Goal: Book appointment/travel/reservation

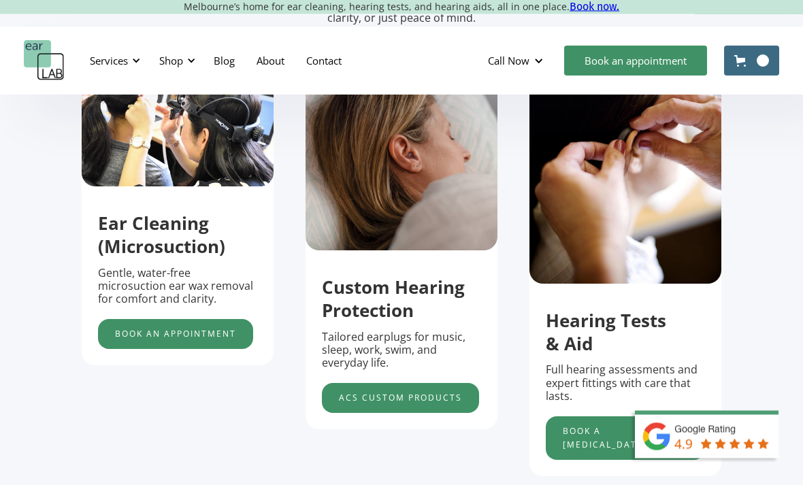
scroll to position [462, 0]
click at [358, 413] on link "acs custom products" at bounding box center [400, 398] width 157 height 30
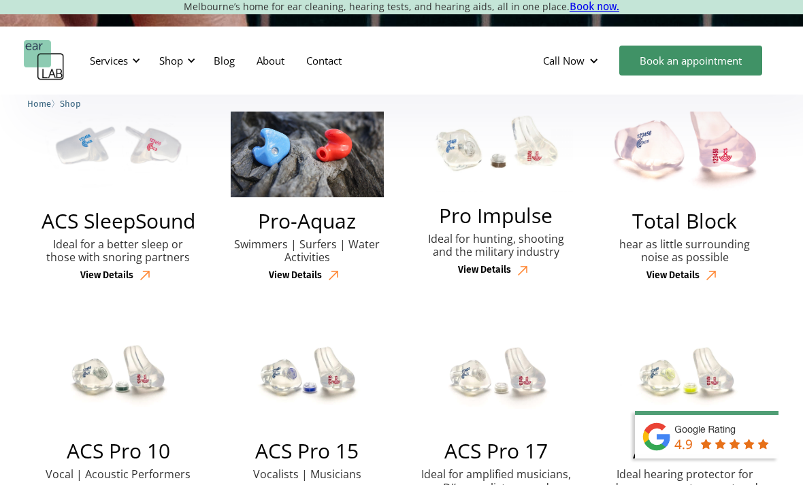
scroll to position [375, 0]
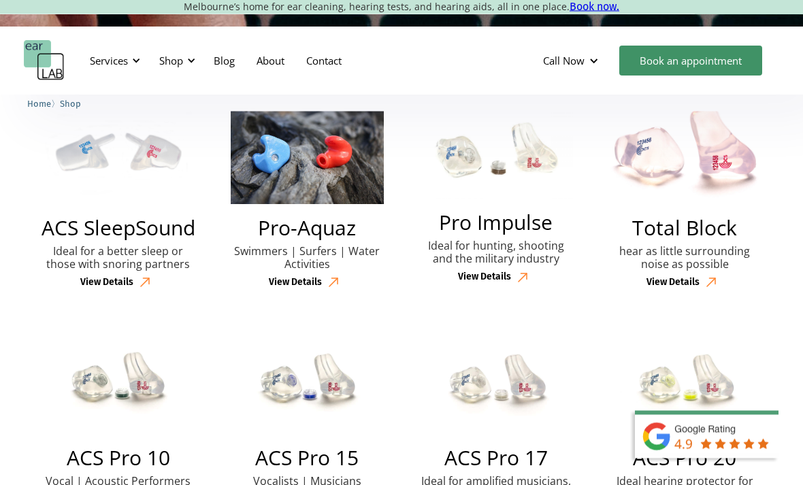
click at [103, 289] on div "View Details" at bounding box center [106, 284] width 53 height 12
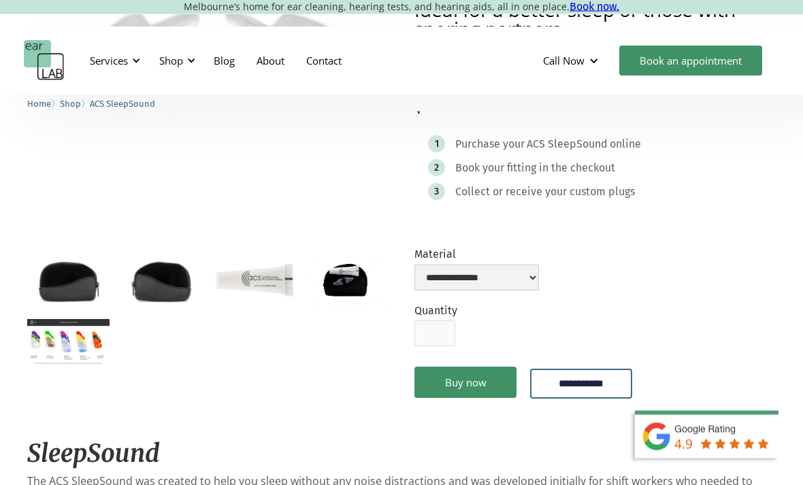
scroll to position [231, 0]
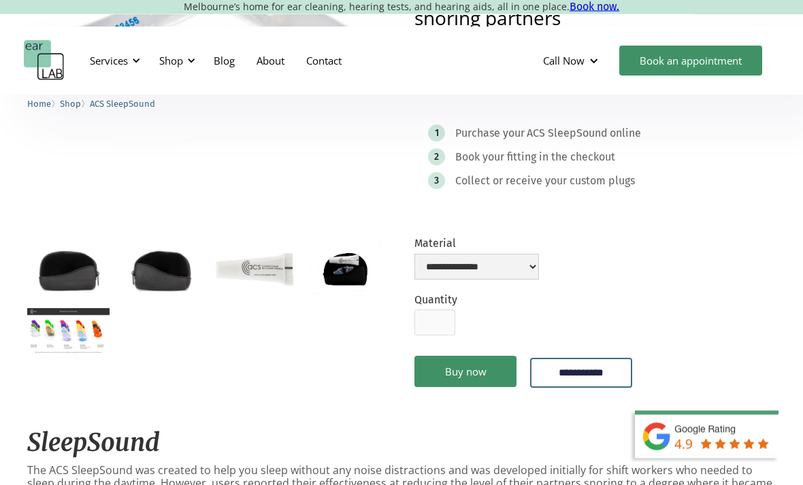
click at [57, 309] on img "open lightbox" at bounding box center [68, 332] width 82 height 46
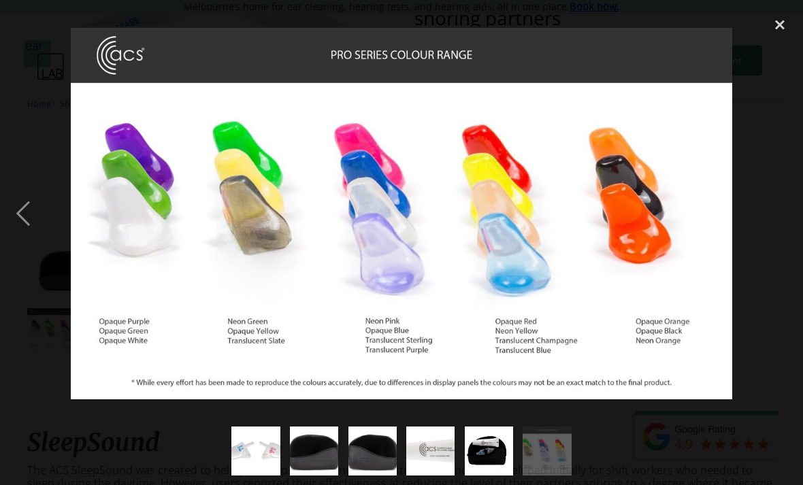
click at [768, 219] on div "next image" at bounding box center [779, 213] width 46 height 407
click at [780, 25] on div "close lightbox" at bounding box center [779, 25] width 46 height 30
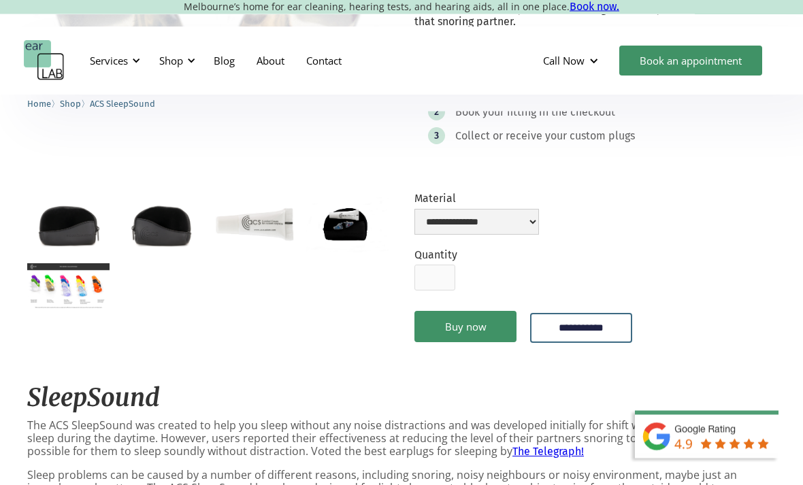
click at [276, 233] on img "open lightbox" at bounding box center [255, 225] width 82 height 54
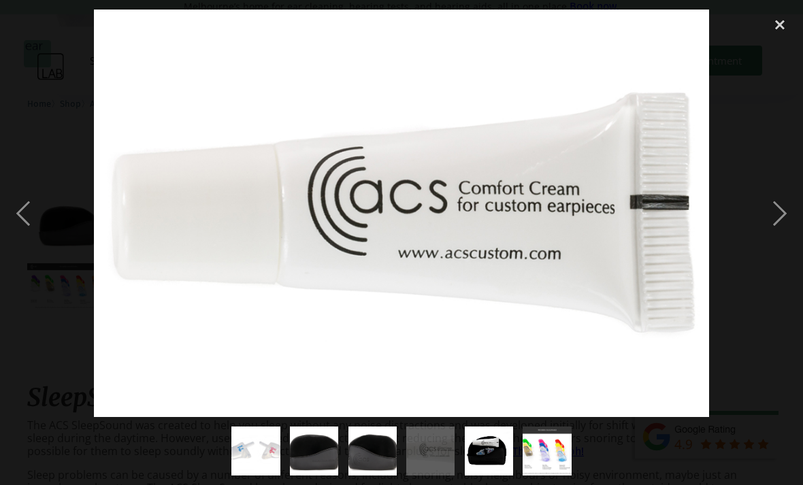
click at [773, 39] on div "close lightbox" at bounding box center [779, 25] width 46 height 30
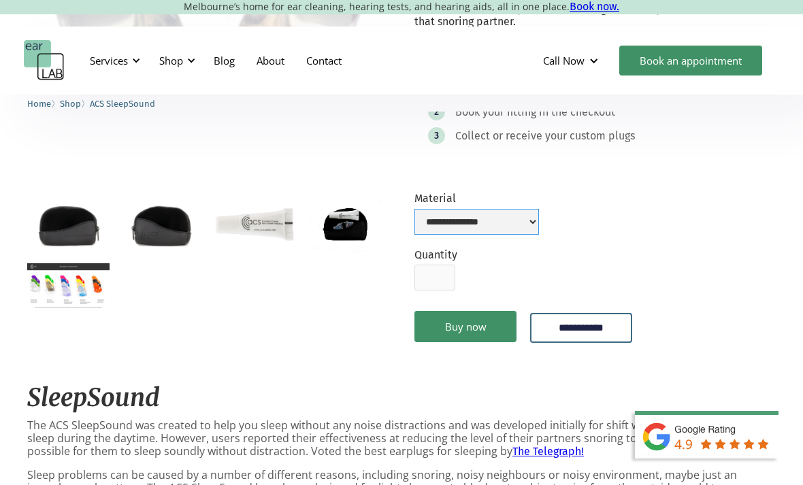
click at [527, 223] on select "**********" at bounding box center [476, 222] width 124 height 26
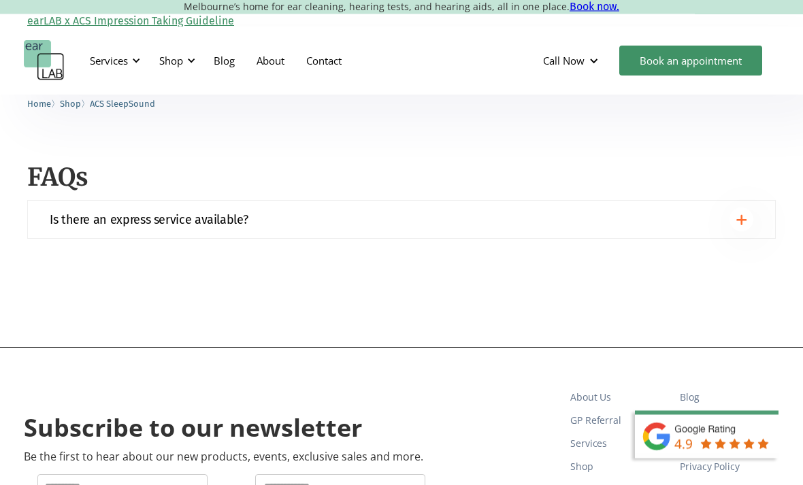
scroll to position [1471, 0]
click at [745, 220] on img at bounding box center [741, 219] width 11 height 11
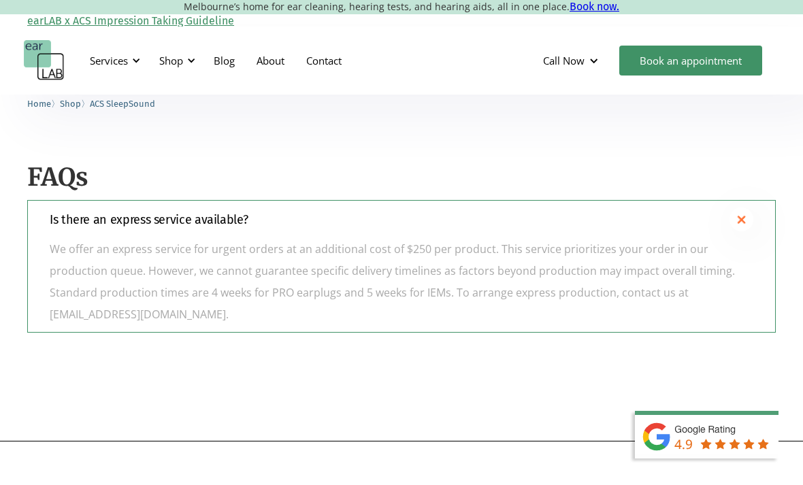
click at [748, 214] on div at bounding box center [741, 219] width 24 height 24
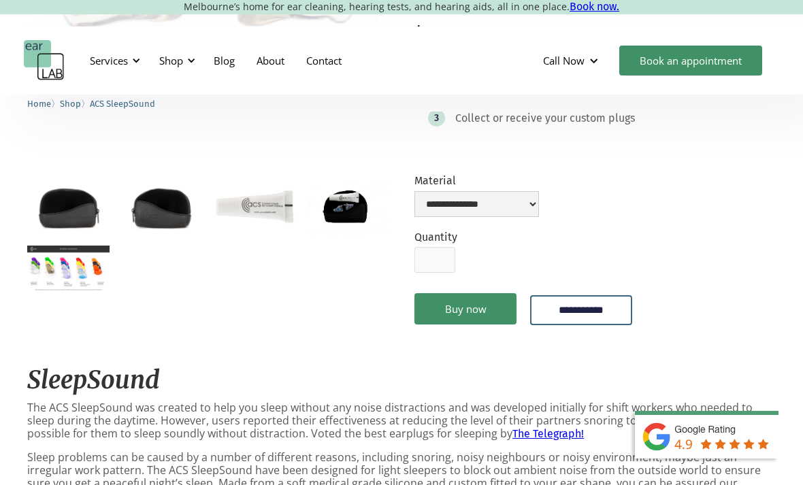
scroll to position [293, 0]
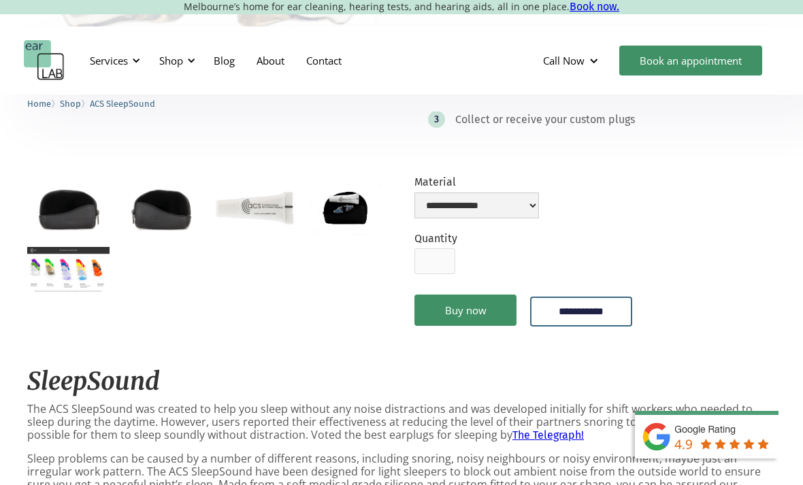
click at [145, 229] on img "open lightbox" at bounding box center [161, 208] width 82 height 54
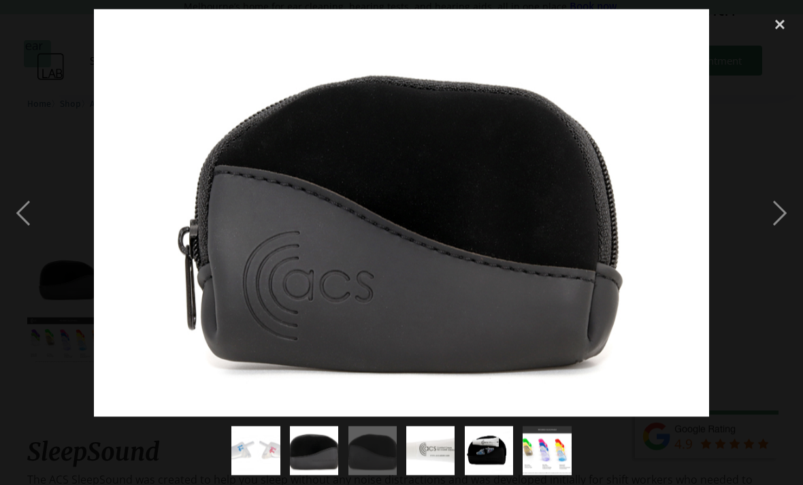
scroll to position [221, 0]
click at [775, 241] on div "next image" at bounding box center [779, 213] width 46 height 407
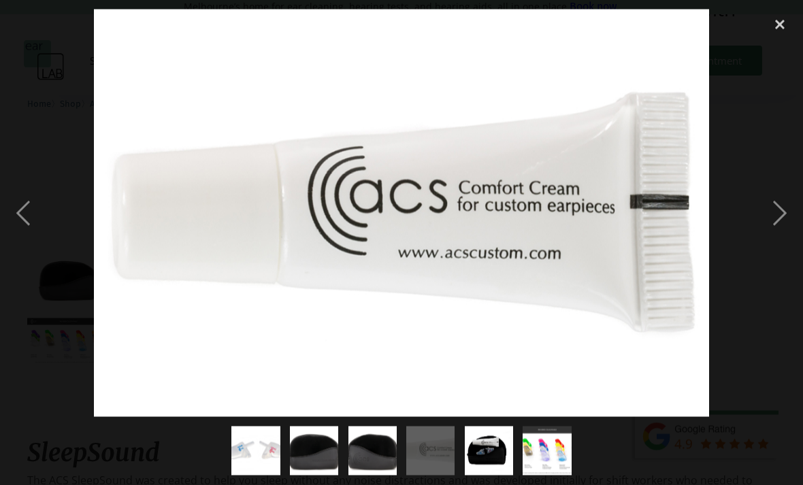
scroll to position [222, 0]
click at [777, 230] on div "next image" at bounding box center [779, 213] width 46 height 407
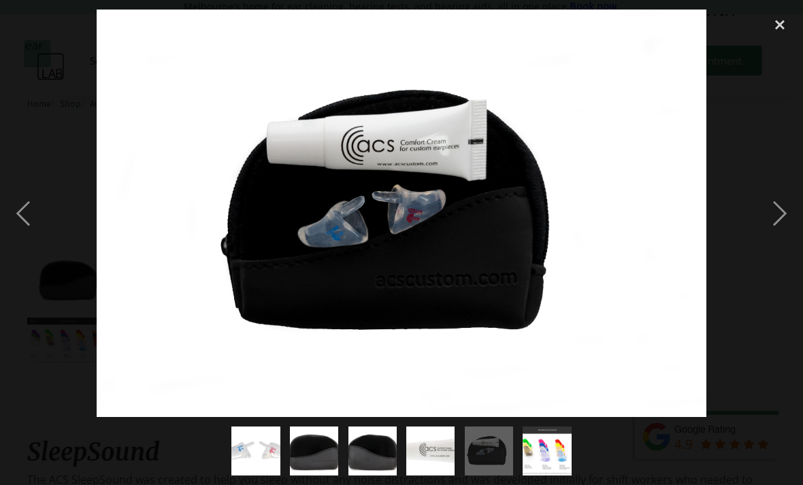
click at [782, 227] on div "next image" at bounding box center [779, 213] width 46 height 407
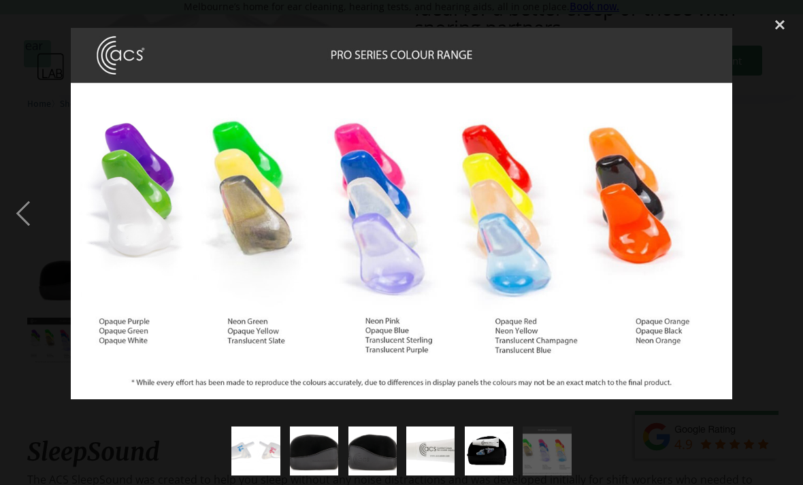
click at [778, 28] on div "close lightbox" at bounding box center [779, 25] width 46 height 30
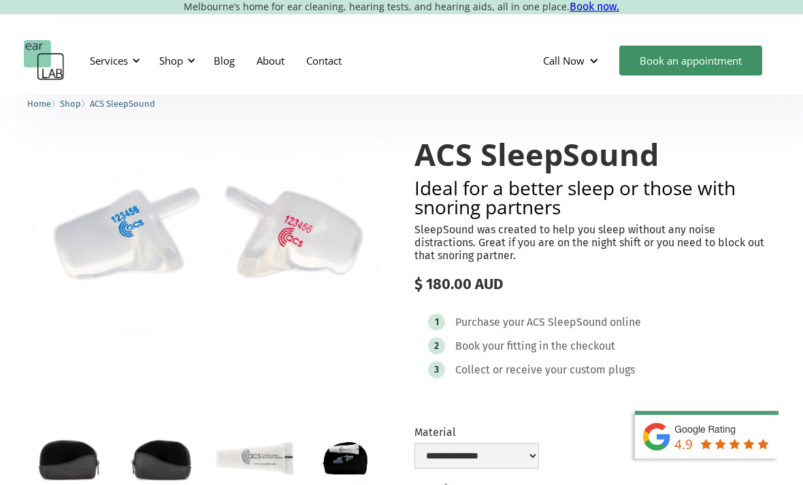
scroll to position [0, 0]
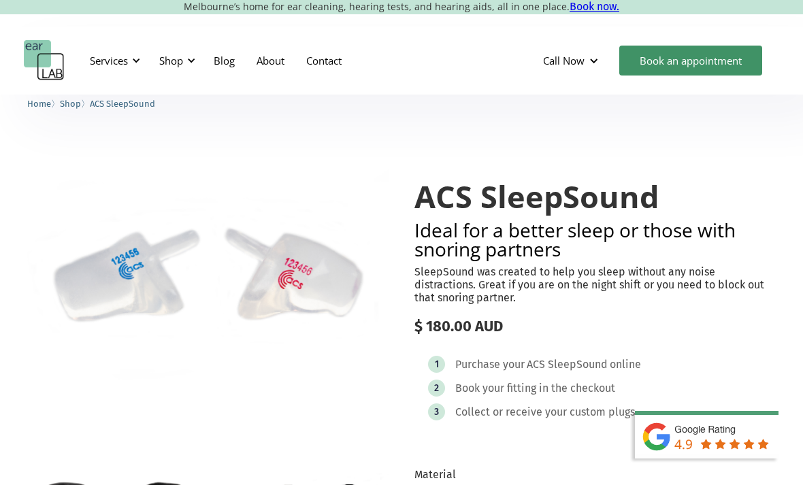
click at [188, 63] on div at bounding box center [191, 61] width 10 height 10
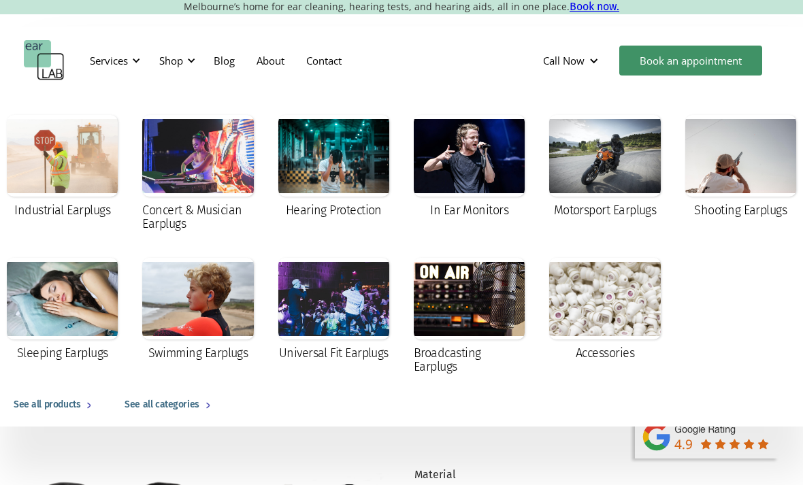
click at [123, 61] on div "Services" at bounding box center [109, 61] width 38 height 14
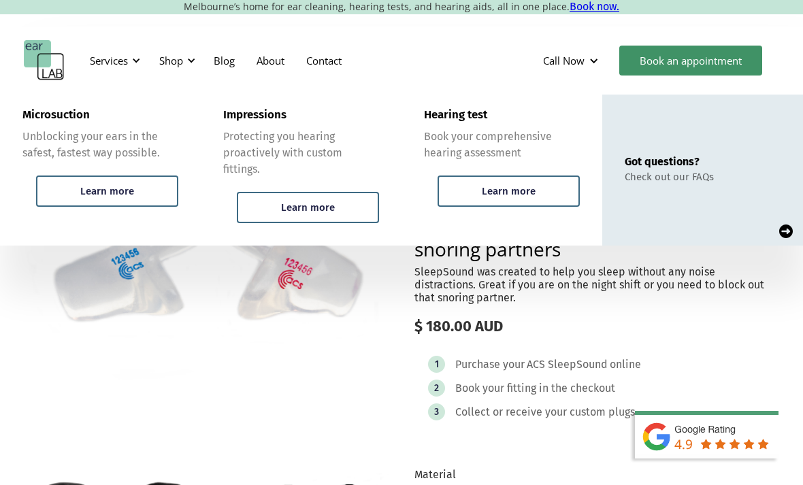
click at [71, 198] on div "Learn more" at bounding box center [107, 191] width 142 height 31
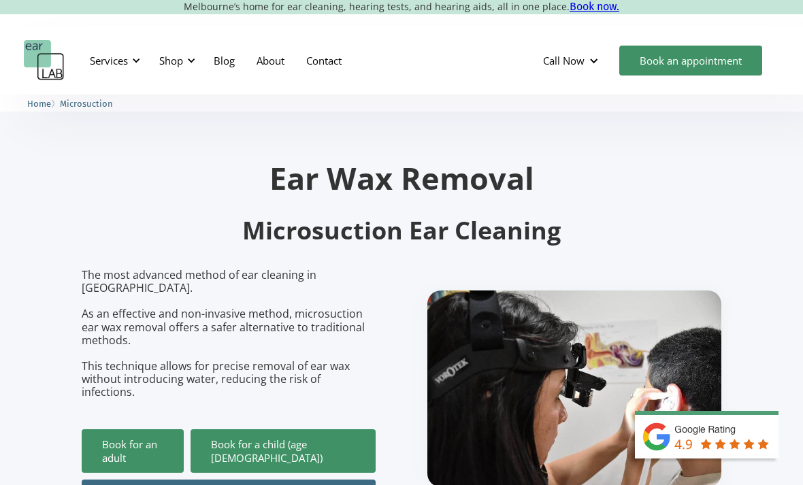
click at [133, 56] on div at bounding box center [136, 61] width 10 height 10
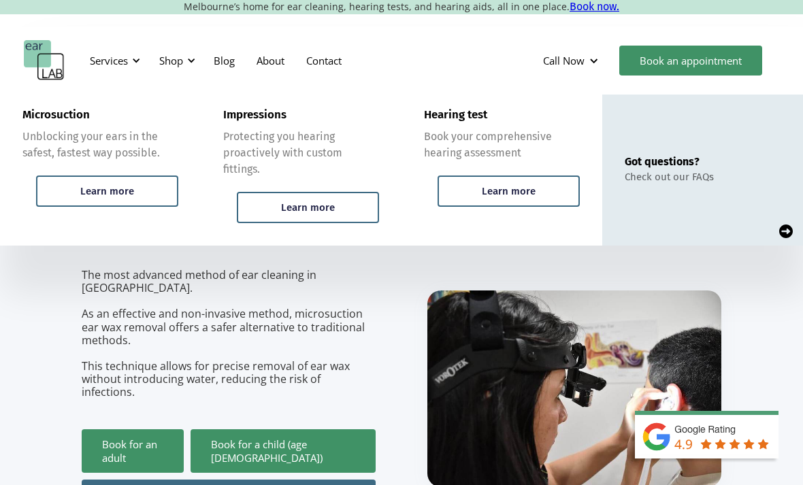
click at [256, 203] on div "Learn more" at bounding box center [308, 207] width 142 height 31
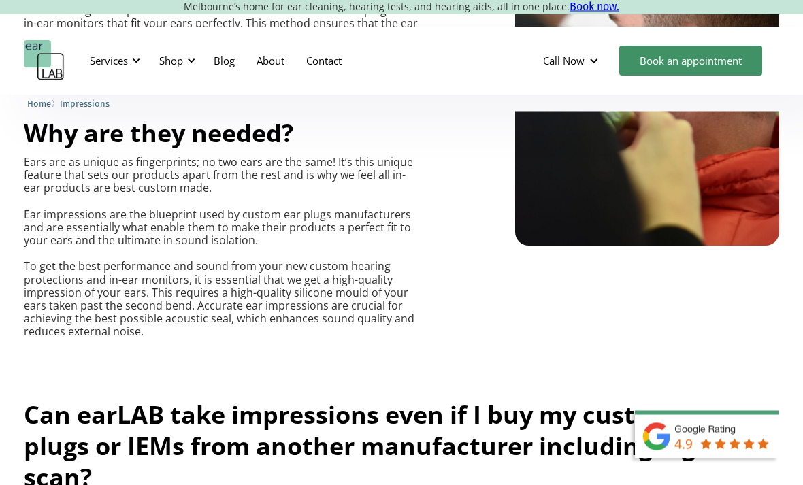
click at [189, 58] on div at bounding box center [191, 61] width 10 height 10
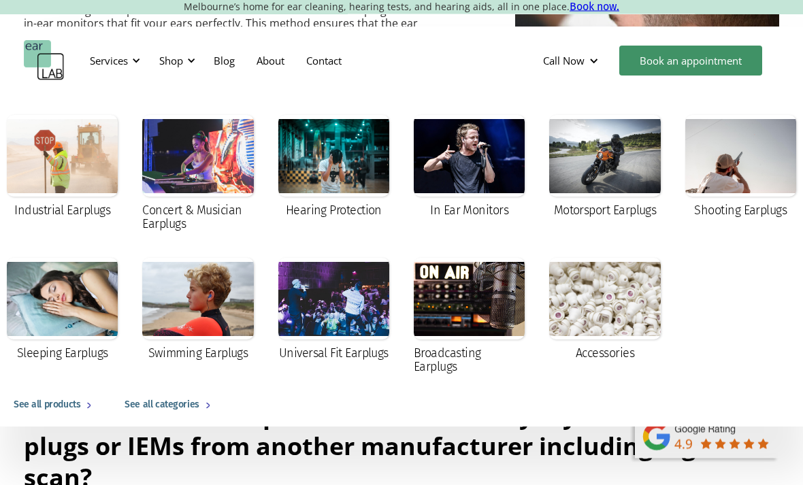
scroll to position [871, 0]
click at [56, 354] on div "Sleeping Earplugs" at bounding box center [62, 353] width 91 height 14
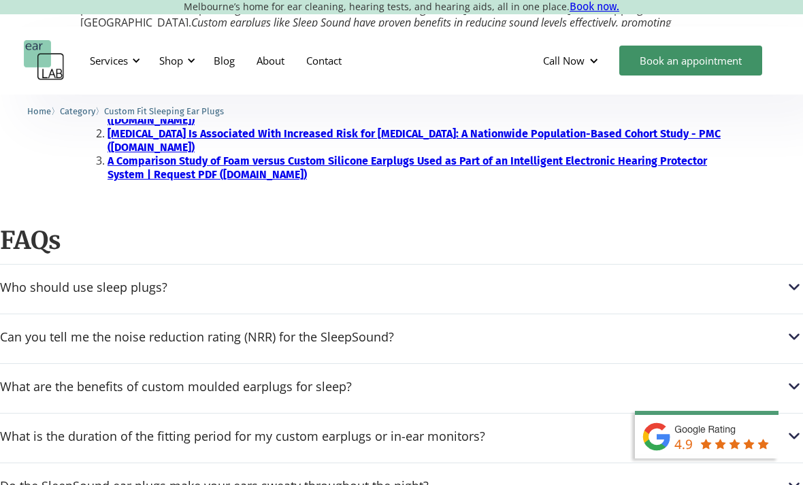
scroll to position [1671, 0]
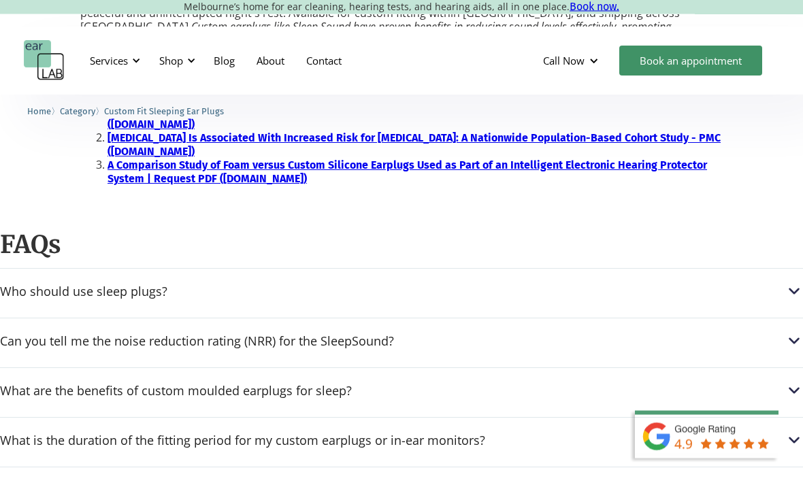
click at [372, 484] on div "Do the SleepSound ear plugs make your ears sweaty throughout the night?" at bounding box center [214, 491] width 429 height 14
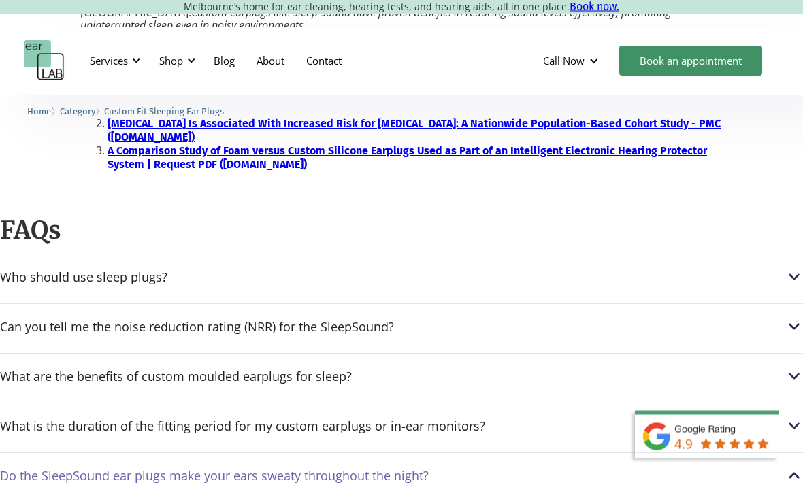
scroll to position [1687, 0]
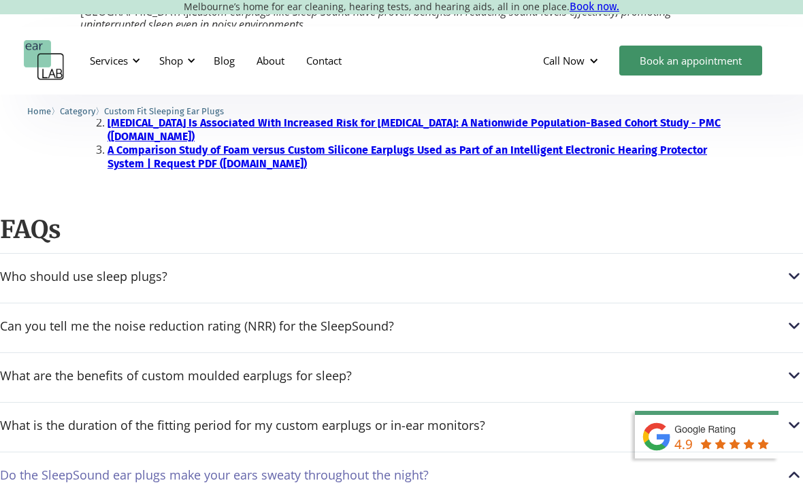
click at [148, 269] on div "Who should use sleep plugs?" at bounding box center [83, 276] width 167 height 14
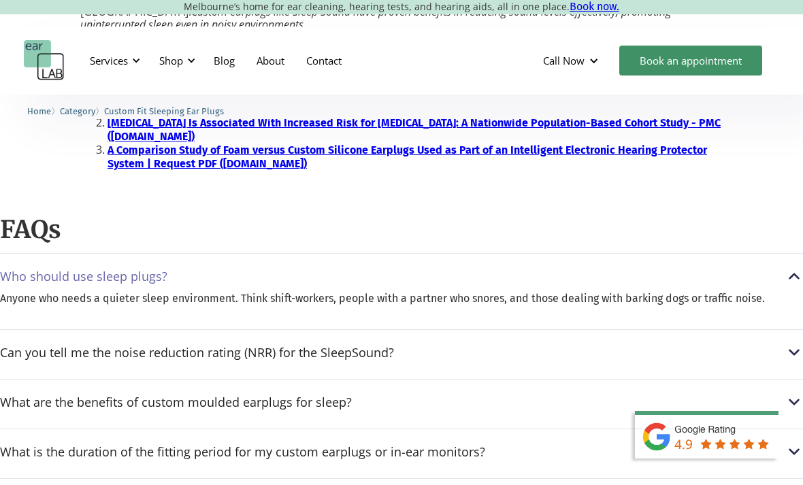
click at [341, 346] on div "Can you tell me the noise reduction rating (NRR) for the SleepSound?" at bounding box center [197, 353] width 394 height 14
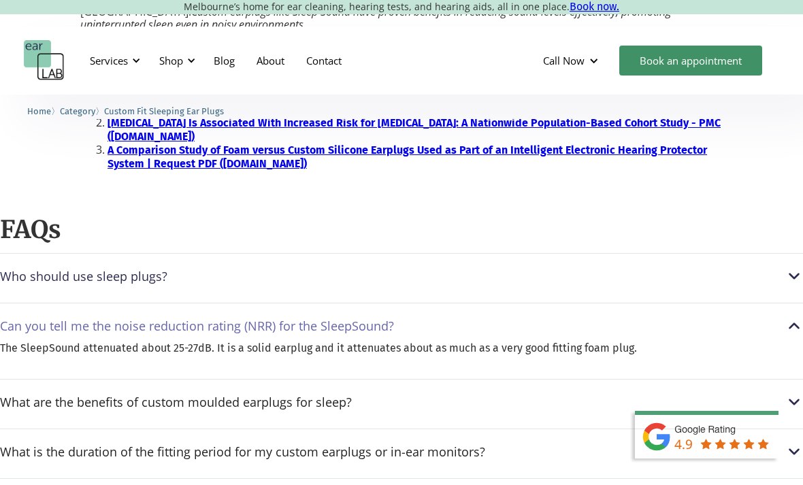
click at [268, 395] on div "What are the benefits of custom moulded earplugs for sleep?" at bounding box center [176, 402] width 352 height 14
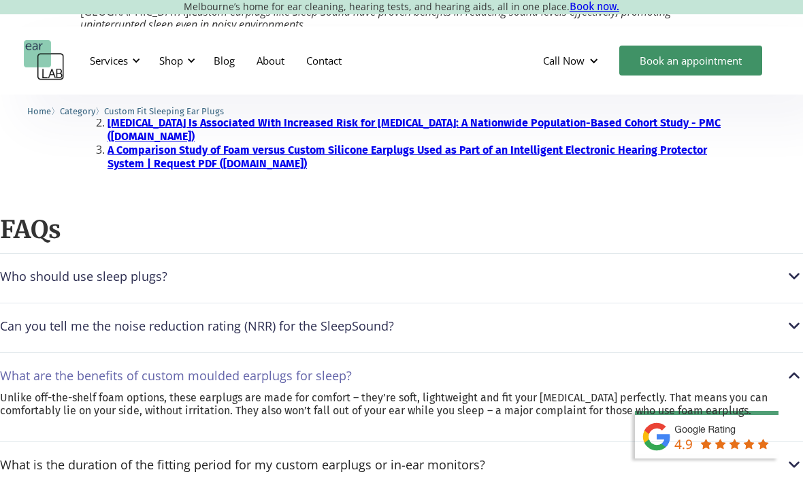
click at [283, 458] on div "What is the duration of the fitting period for my custom earplugs or in-ear mon…" at bounding box center [242, 465] width 485 height 14
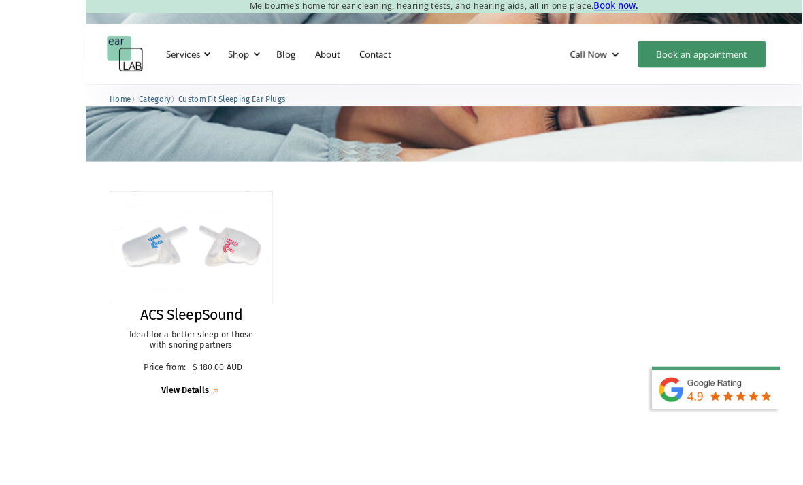
scroll to position [313, 0]
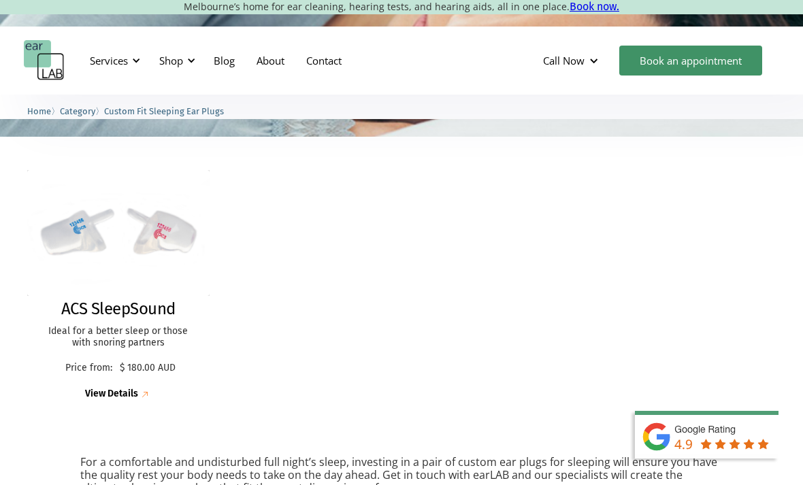
click at [691, 59] on link "Book an appointment" at bounding box center [690, 61] width 143 height 30
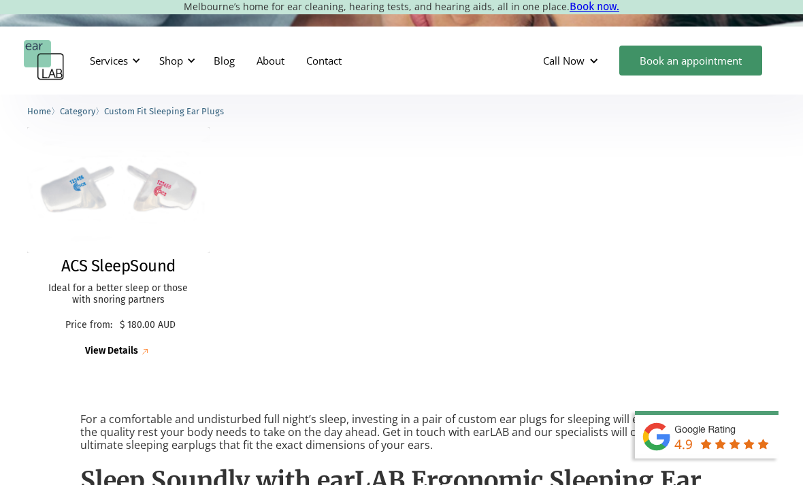
scroll to position [356, 0]
